Goal: Communication & Community: Answer question/provide support

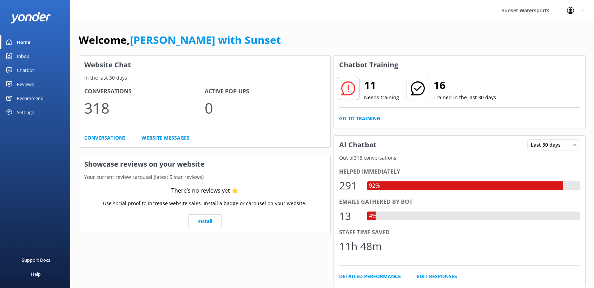
drag, startPoint x: 28, startPoint y: 56, endPoint x: 26, endPoint y: 47, distance: 8.8
click at [28, 56] on div "Inbox" at bounding box center [23, 56] width 12 height 14
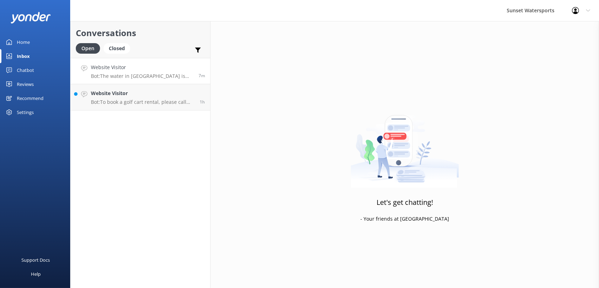
click at [110, 66] on h4 "Website Visitor" at bounding box center [142, 68] width 102 height 8
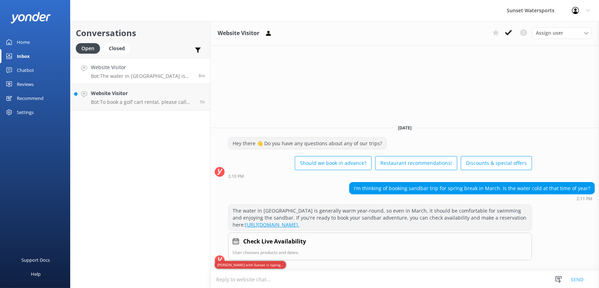
click at [29, 168] on div "Support Docs Help" at bounding box center [35, 216] width 70 height 144
click at [104, 90] on h4 "Website Visitor" at bounding box center [143, 93] width 104 height 8
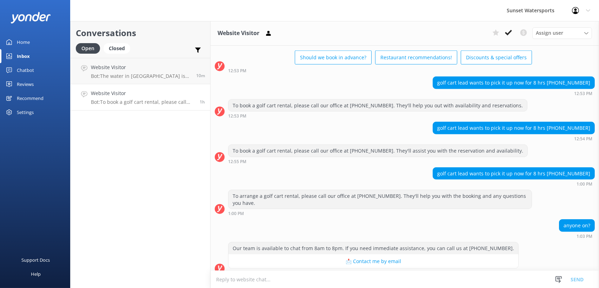
scroll to position [5390, 0]
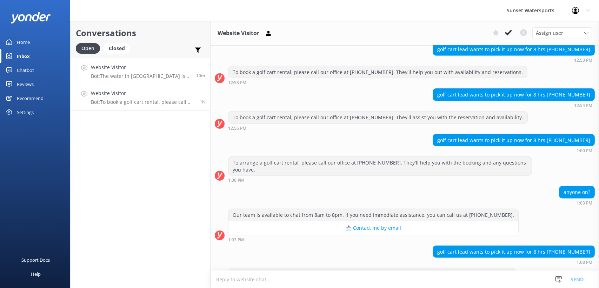
click at [128, 64] on h4 "Website Visitor" at bounding box center [141, 68] width 100 height 8
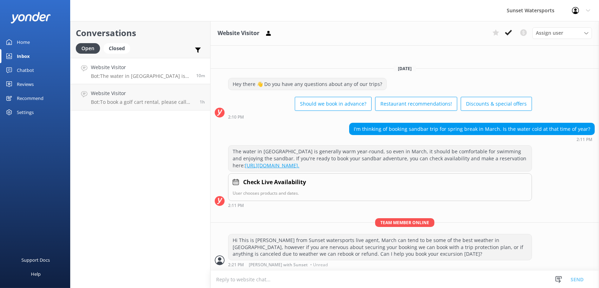
click at [153, 145] on div "Conversations Open Closed Important Converted Assigned to me Unassigned SMS Web…" at bounding box center [140, 154] width 140 height 267
click at [19, 35] on div "Home" at bounding box center [23, 42] width 13 height 14
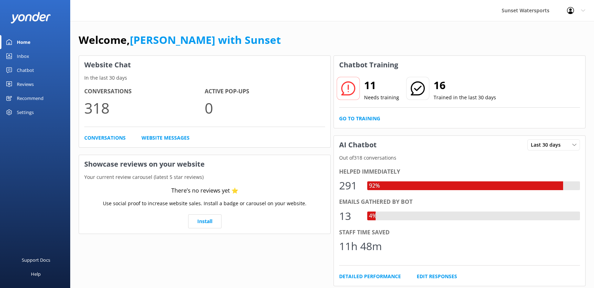
click at [16, 54] on link "Inbox" at bounding box center [35, 56] width 70 height 14
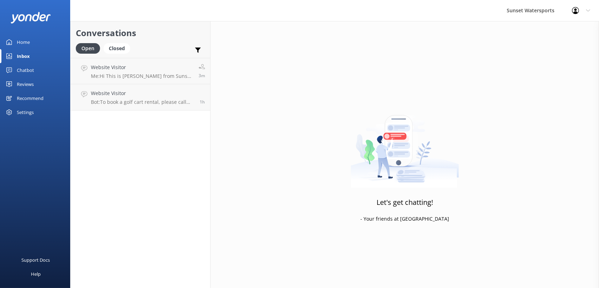
click at [22, 43] on div "Home" at bounding box center [23, 42] width 13 height 14
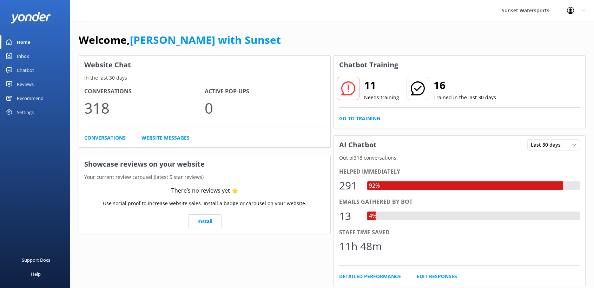
click at [32, 57] on link "Inbox" at bounding box center [35, 56] width 70 height 14
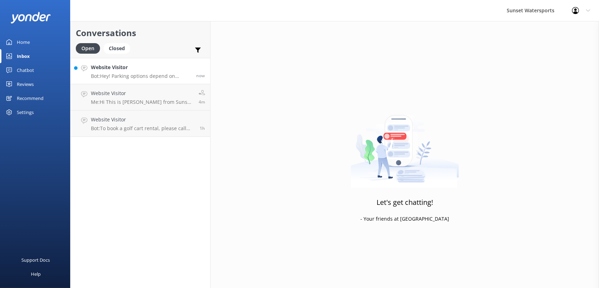
click at [80, 65] on link "Website Visitor Bot: Hey! Parking options depend on where you're headed. For to…" at bounding box center [141, 71] width 140 height 26
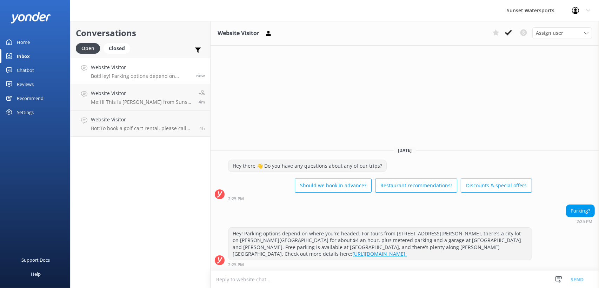
click at [26, 213] on div "Support Docs Help" at bounding box center [35, 216] width 70 height 144
click at [158, 94] on h4 "Website Visitor" at bounding box center [142, 93] width 102 height 8
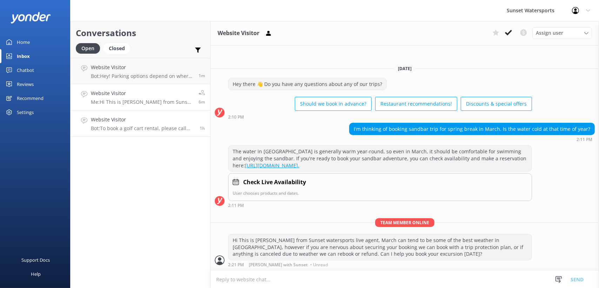
click at [150, 125] on div "Website Visitor Bot: To book a golf cart rental, please call our office at [PHO…" at bounding box center [143, 123] width 104 height 15
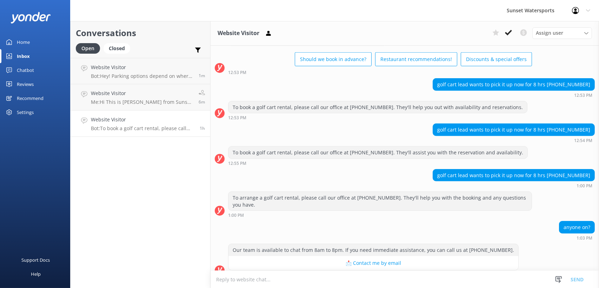
scroll to position [5390, 0]
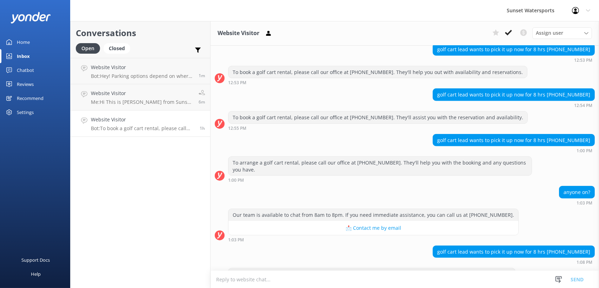
click at [19, 40] on div "Home" at bounding box center [23, 42] width 13 height 14
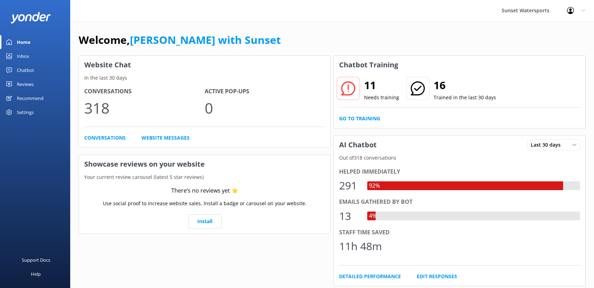
click at [591, 12] on div "Profile Settings Logout" at bounding box center [576, 10] width 36 height 21
click at [551, 48] on link "Logout" at bounding box center [559, 48] width 70 height 18
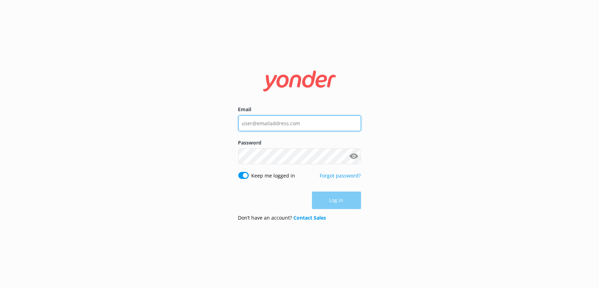
type input "[EMAIL_ADDRESS][DOMAIN_NAME]"
